Goal: Task Accomplishment & Management: Complete application form

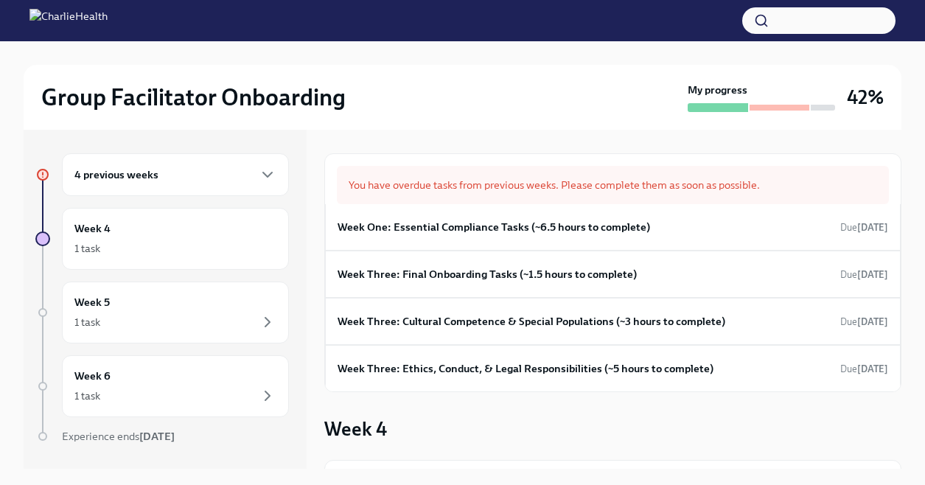
scroll to position [6, 0]
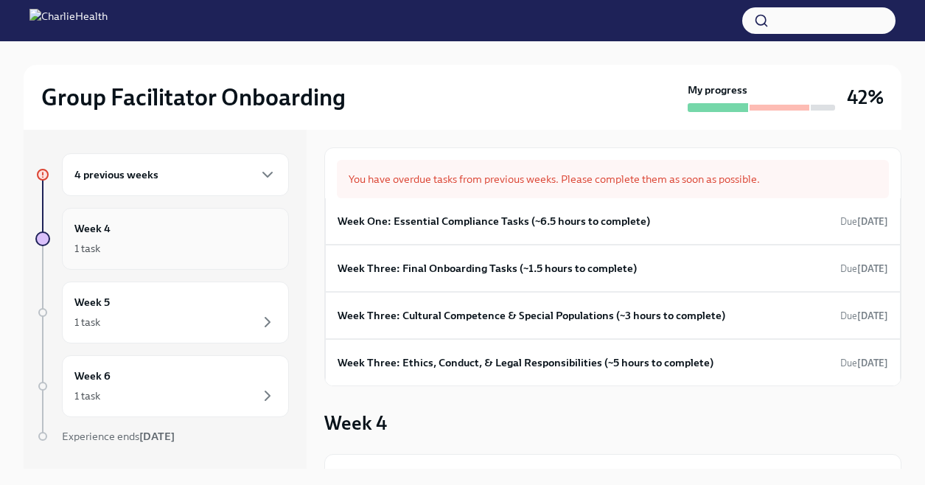
click at [219, 256] on div "1 task" at bounding box center [175, 248] width 202 height 18
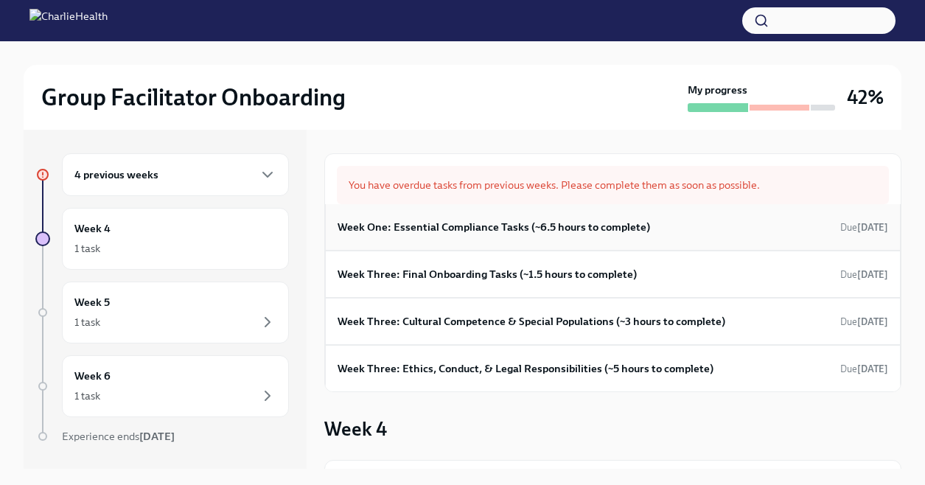
click at [404, 227] on h6 "Week One: Essential Compliance Tasks (~6.5 hours to complete)" at bounding box center [493, 227] width 312 height 16
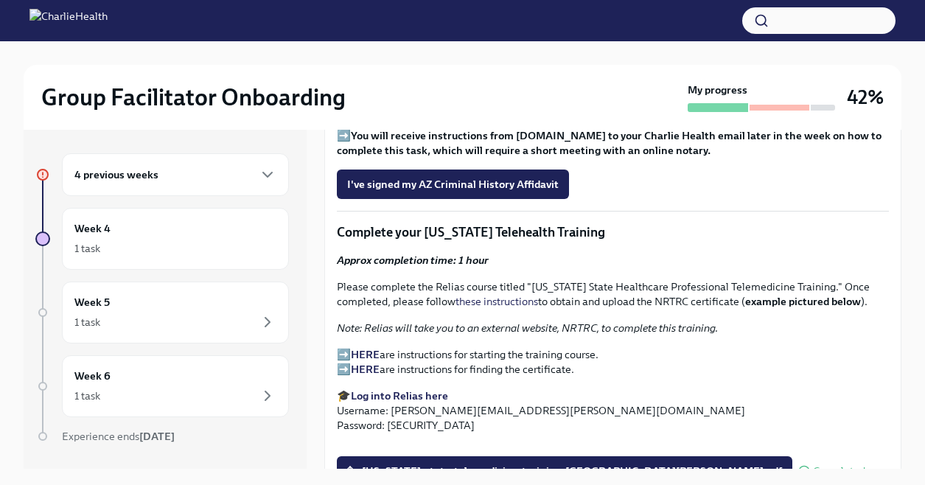
scroll to position [1929, 0]
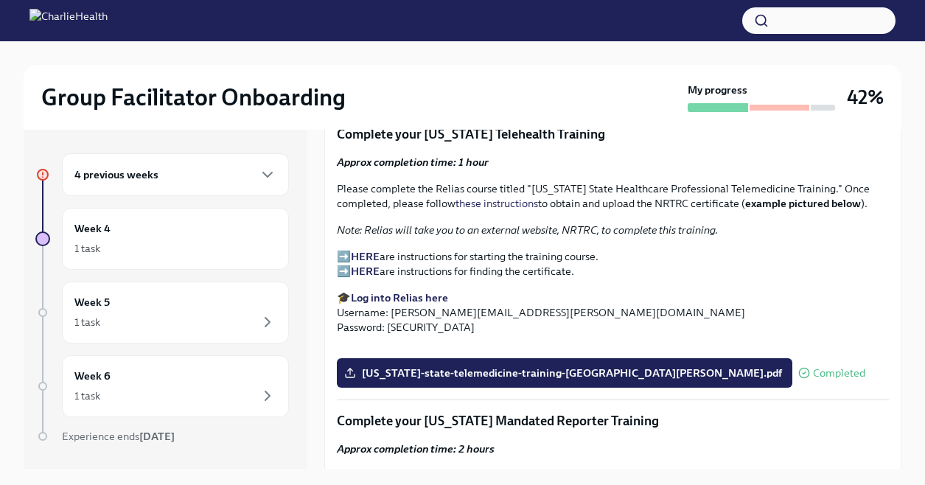
click at [278, 172] on div "4 previous weeks" at bounding box center [175, 174] width 227 height 43
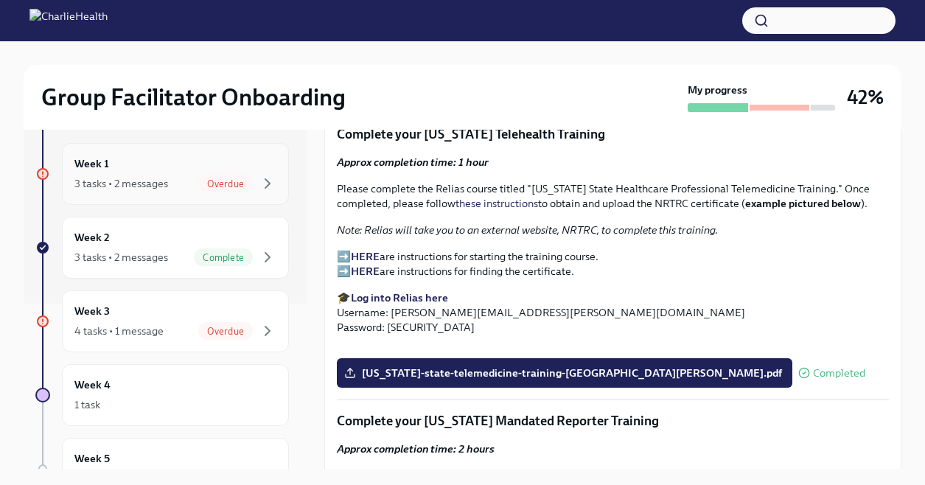
scroll to position [173, 0]
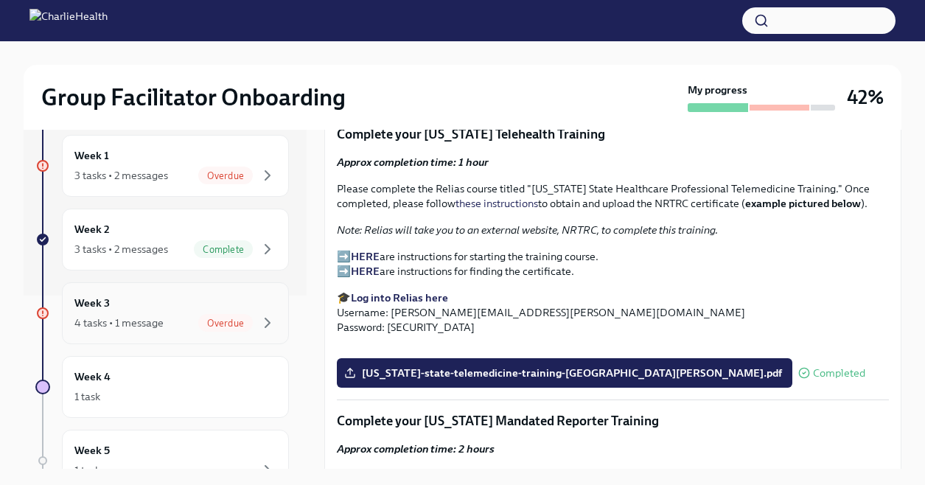
click at [216, 323] on span "Overdue" at bounding box center [225, 323] width 55 height 11
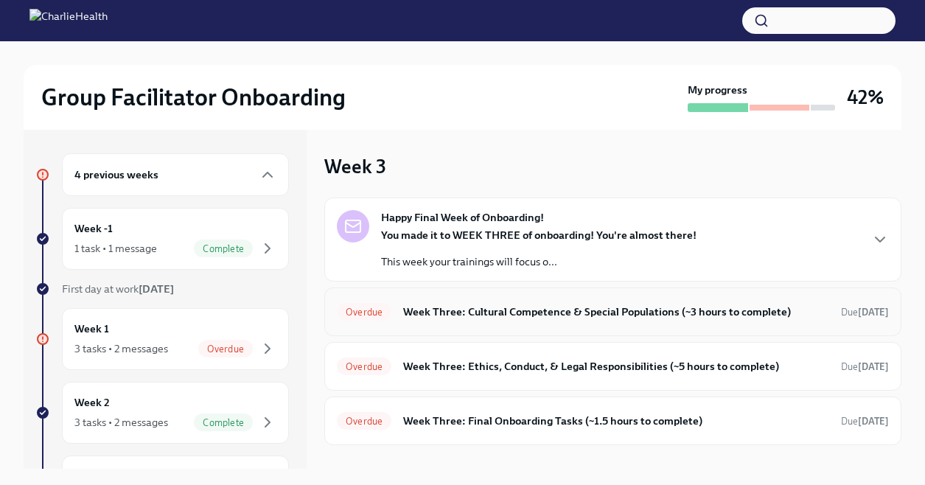
click at [574, 309] on h6 "Week Three: Cultural Competence & Special Populations (~3 hours to complete)" at bounding box center [616, 312] width 426 height 16
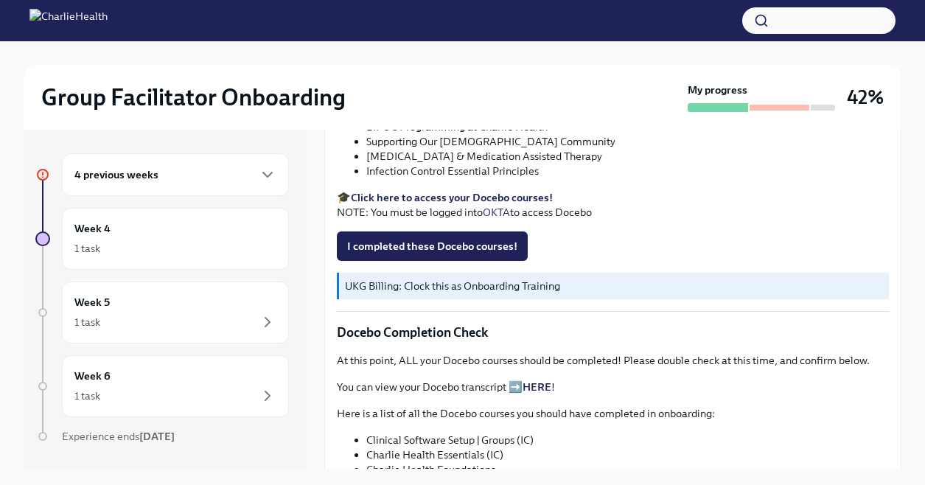
scroll to position [578, 0]
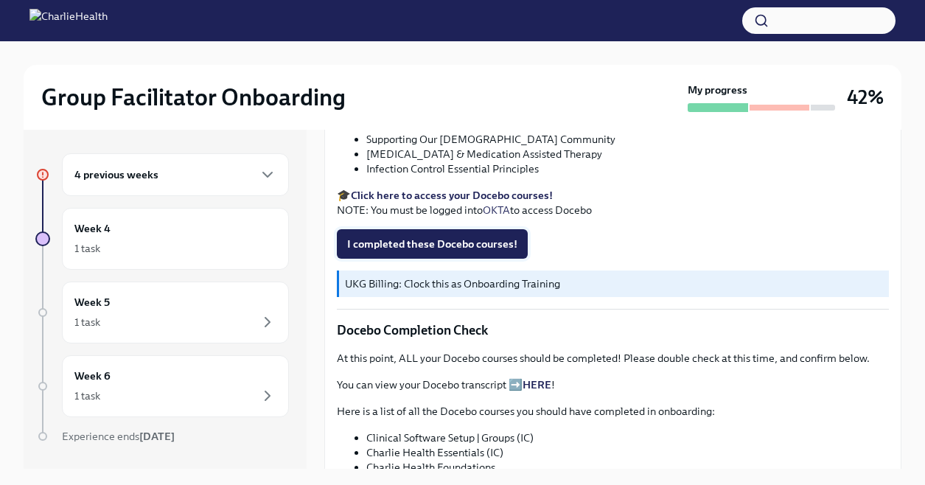
click at [443, 245] on span "I completed these Docebo courses!" at bounding box center [432, 243] width 170 height 15
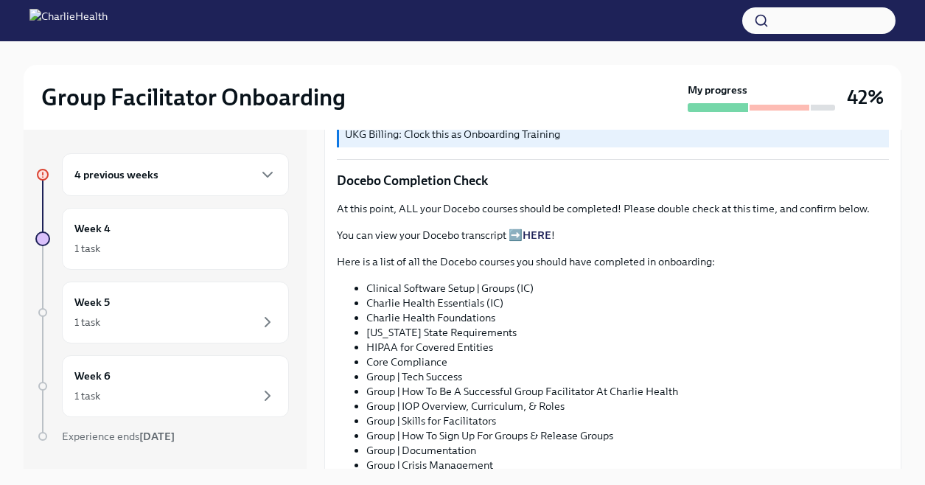
scroll to position [804, 0]
